Goal: Communication & Community: Answer question/provide support

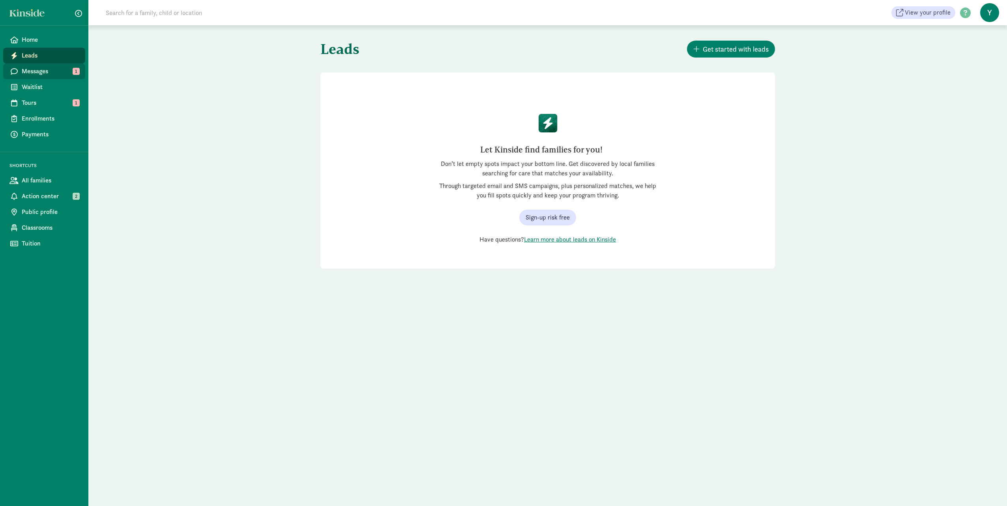
click at [30, 68] on span "Messages" at bounding box center [50, 71] width 57 height 9
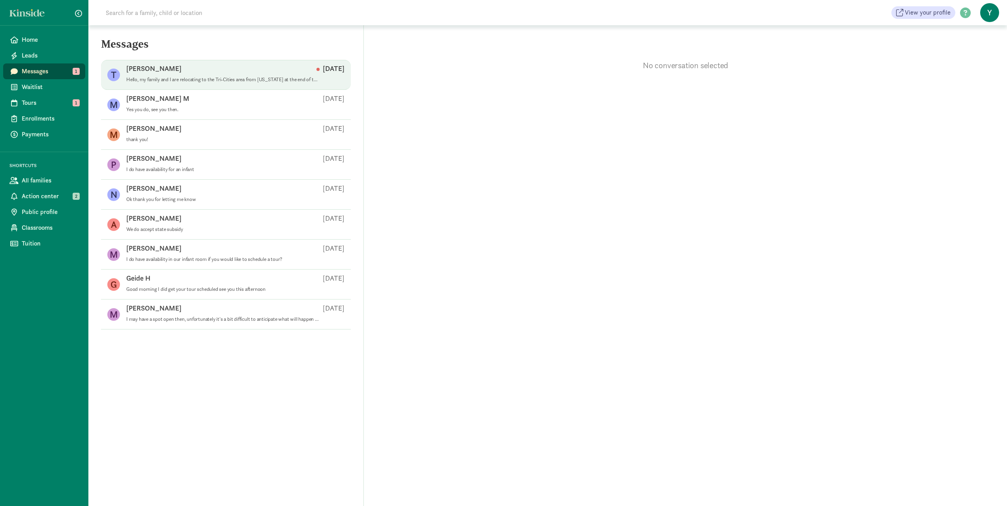
click at [256, 77] on p "Hello, my family and I are relocating to the Tri-Cities area from [US_STATE] at…" at bounding box center [222, 80] width 193 height 6
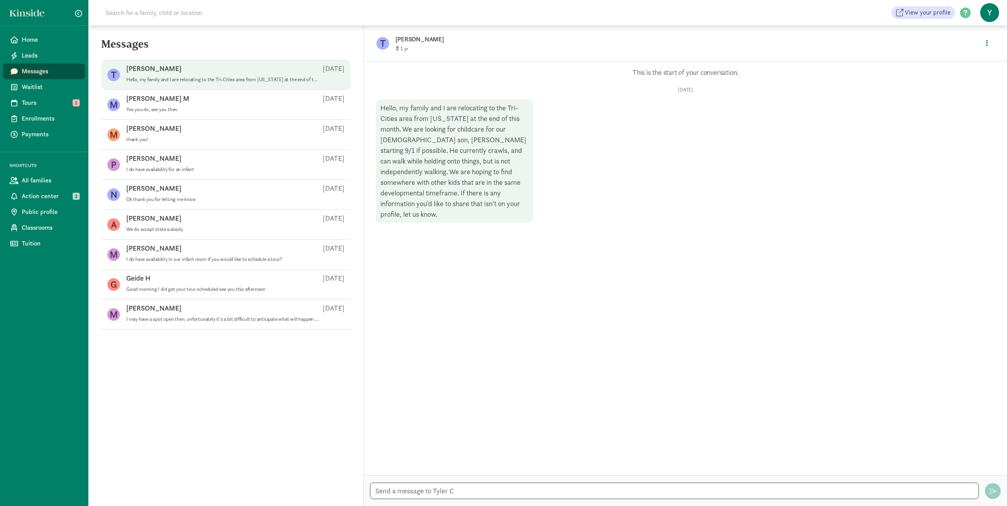
click at [406, 489] on textarea at bounding box center [674, 491] width 608 height 16
type textarea "Feel free to contact us when your available to schedule a tour! We look forward…"
click at [993, 493] on span "button" at bounding box center [992, 491] width 7 height 7
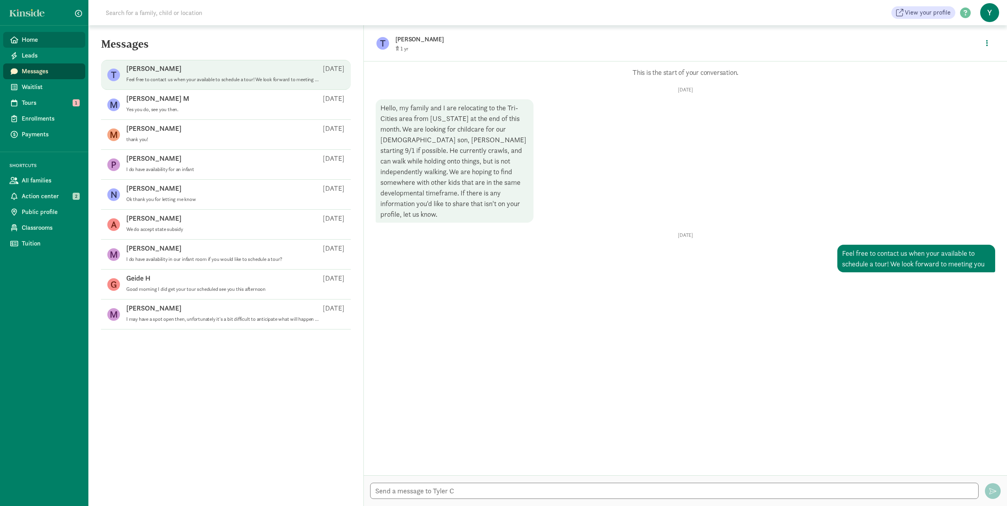
click at [37, 38] on span "Home" at bounding box center [50, 39] width 57 height 9
